Goal: Task Accomplishment & Management: Use online tool/utility

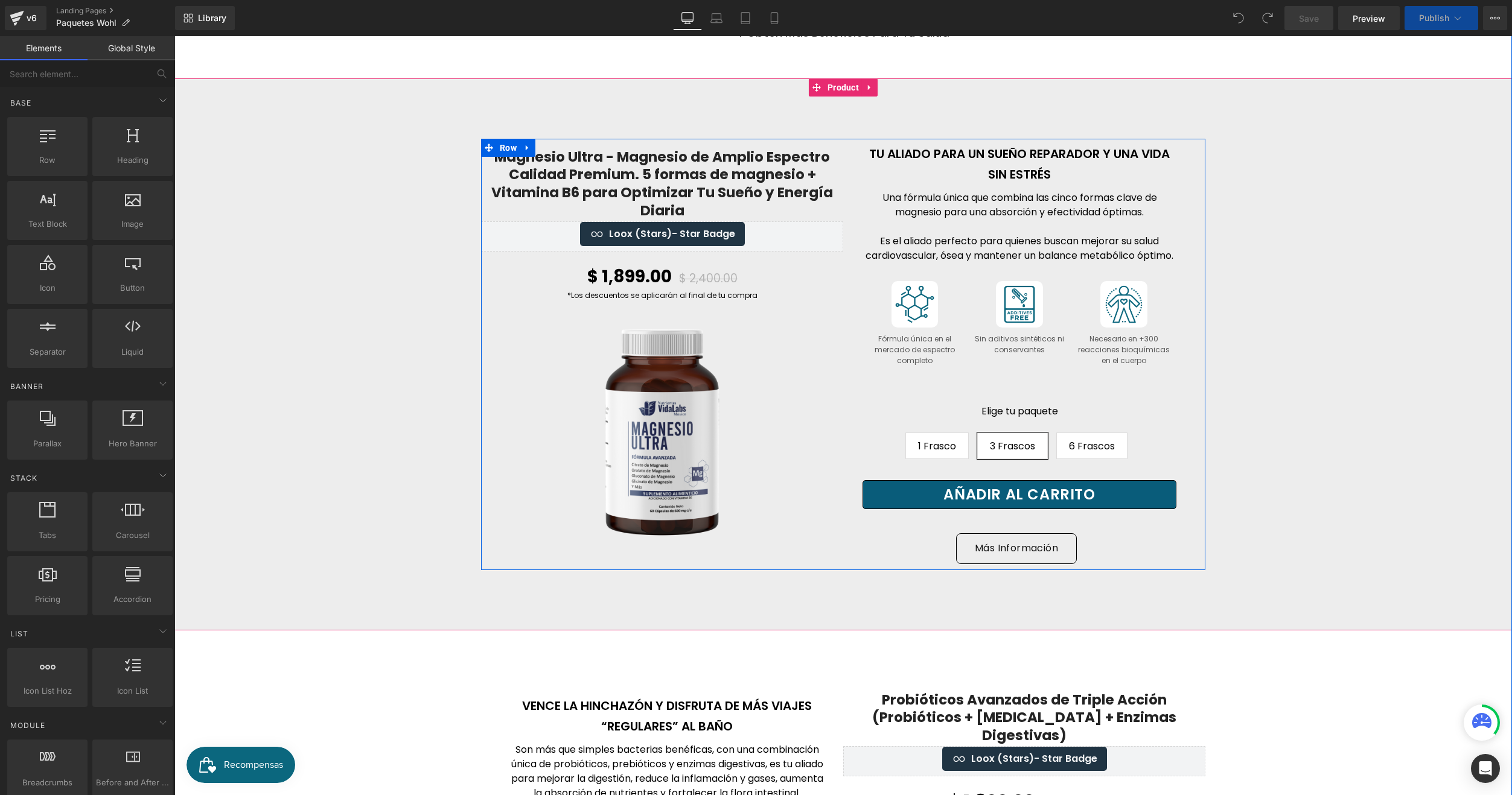
scroll to position [664, 0]
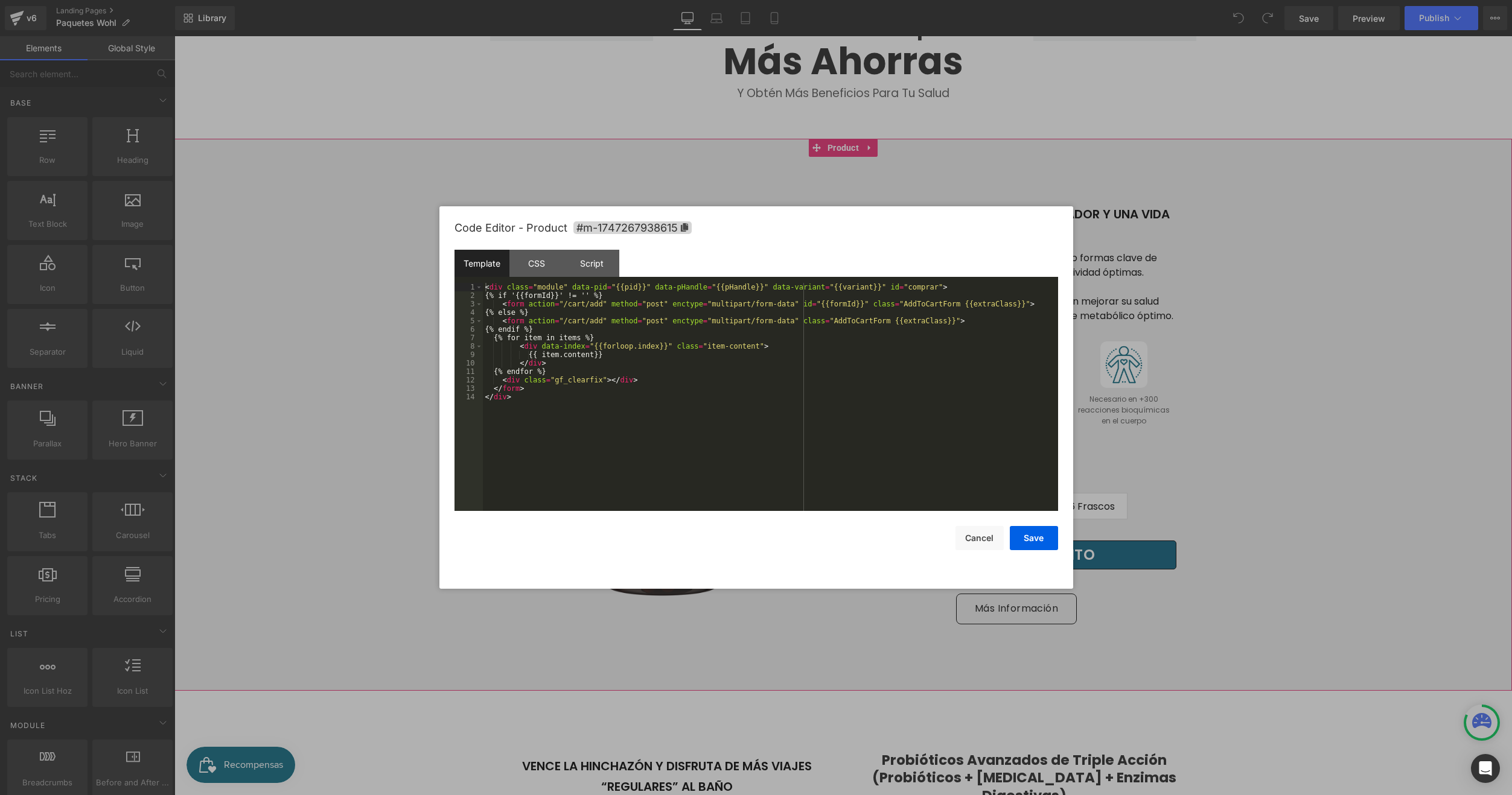
click at [805, 198] on body "You are previewing how the will restyle your page. You can not edit Elements in…" at bounding box center [756, 397] width 1512 height 795
click at [688, 225] on icon at bounding box center [683, 227] width 8 height 8
click at [355, 335] on div at bounding box center [756, 397] width 1512 height 795
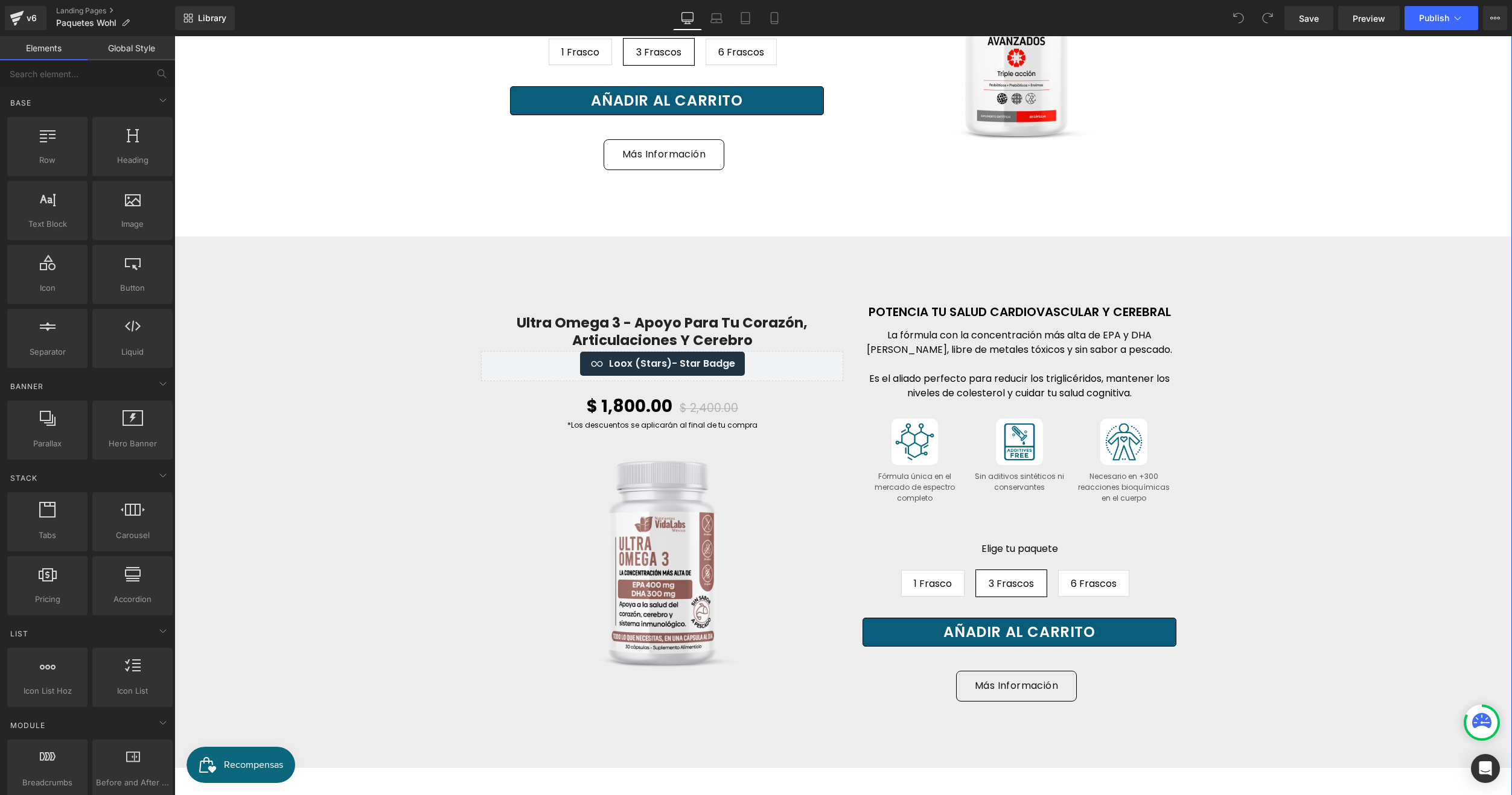
scroll to position [1629, 0]
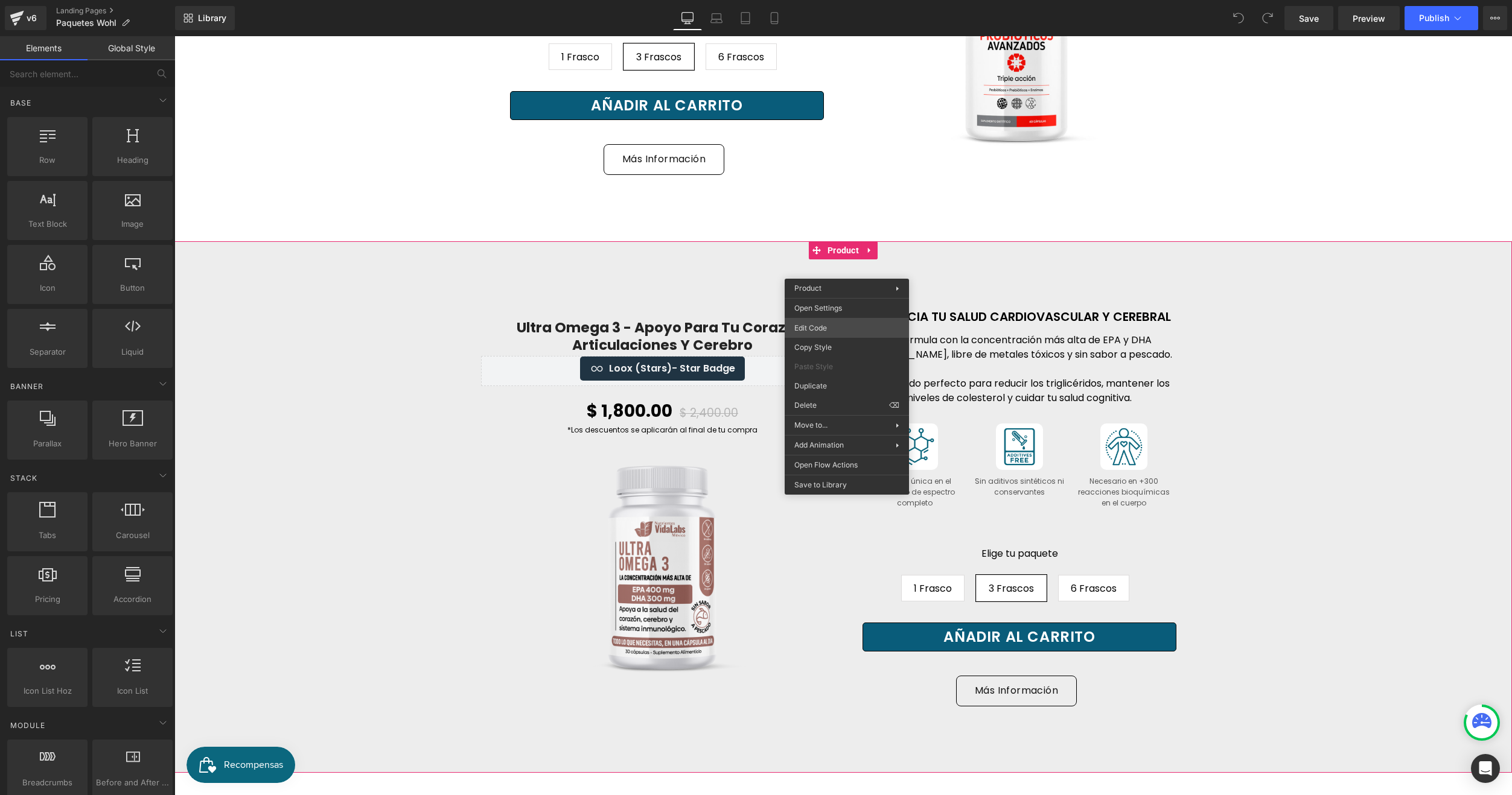
click at [818, 0] on div "You are previewing how the will restyle your page. You can not edit Elements in…" at bounding box center [756, 0] width 1512 height 0
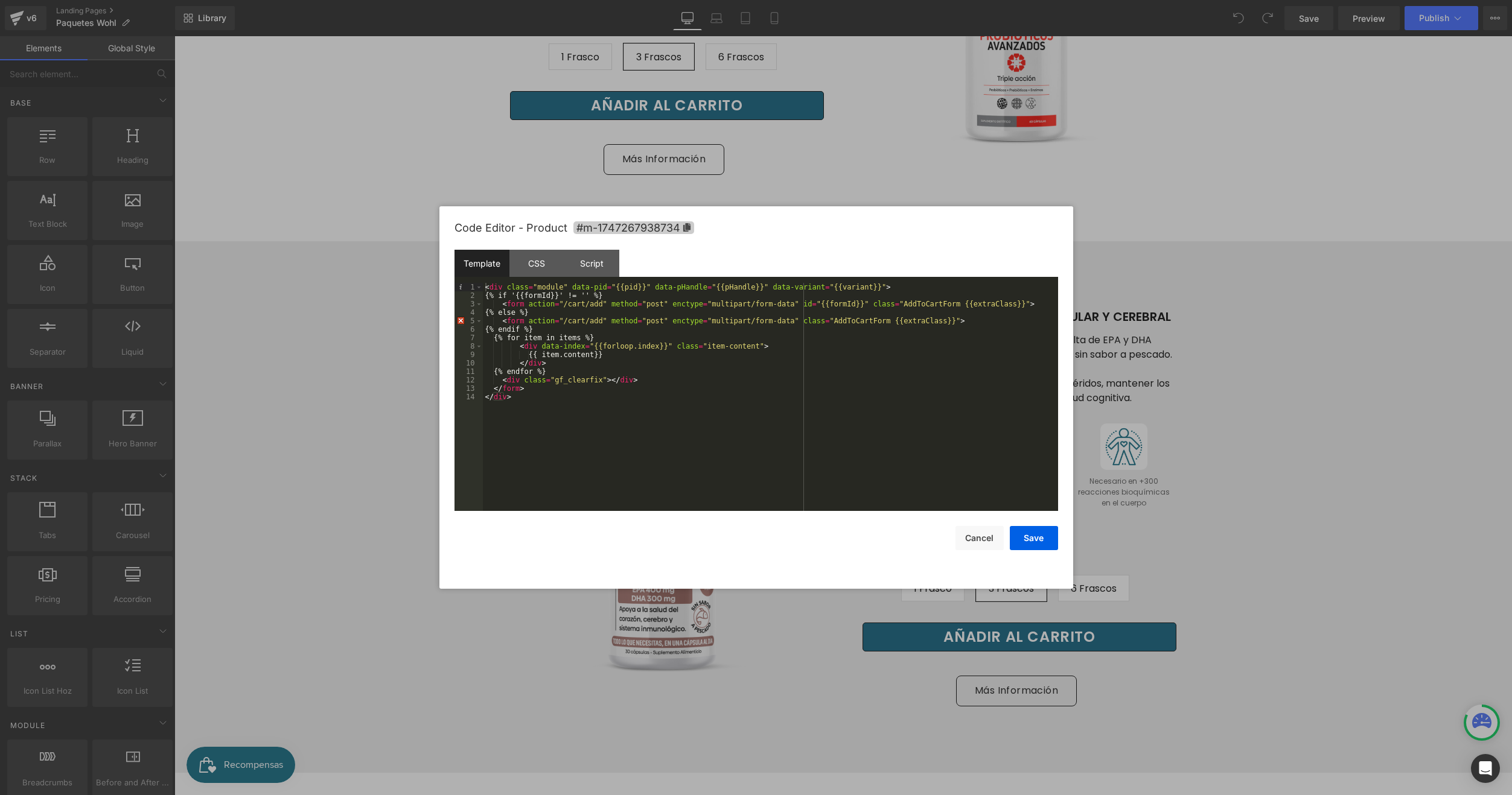
click at [684, 232] on span "#m-1747267938734" at bounding box center [634, 228] width 121 height 13
